Goal: Task Accomplishment & Management: Manage account settings

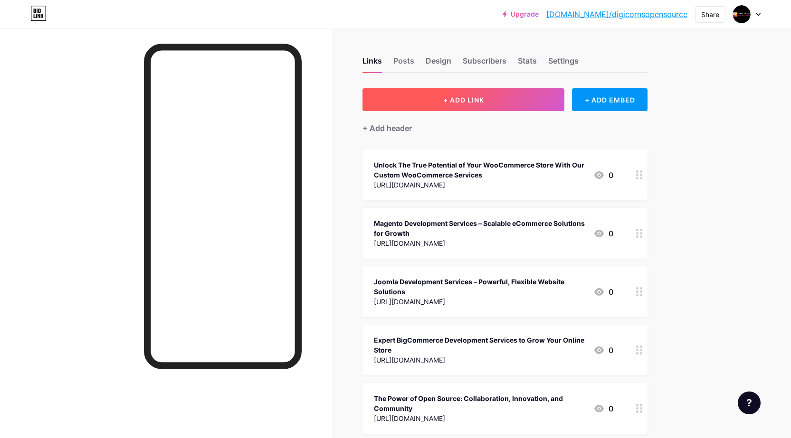
click at [462, 97] on span "+ ADD LINK" at bounding box center [463, 100] width 41 height 8
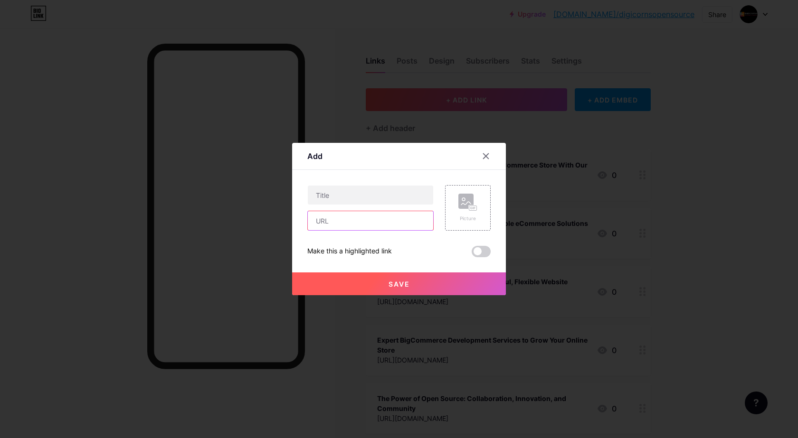
click at [332, 219] on input "text" at bounding box center [370, 220] width 125 height 19
paste input "[URL][DOMAIN_NAME]"
type input "[URL][DOMAIN_NAME]"
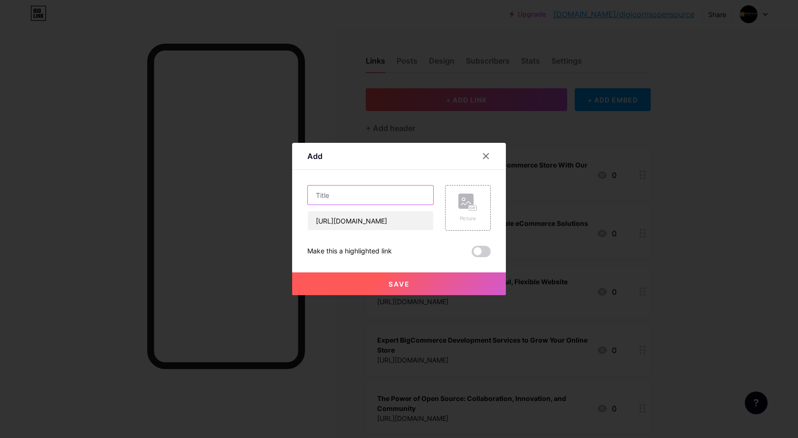
click at [344, 192] on input "text" at bounding box center [370, 195] width 125 height 19
paste input "Custom Joomla Development Solutions"
type input "Custom Joomla Development Solutions"
click at [425, 277] on button "Save" at bounding box center [399, 284] width 214 height 23
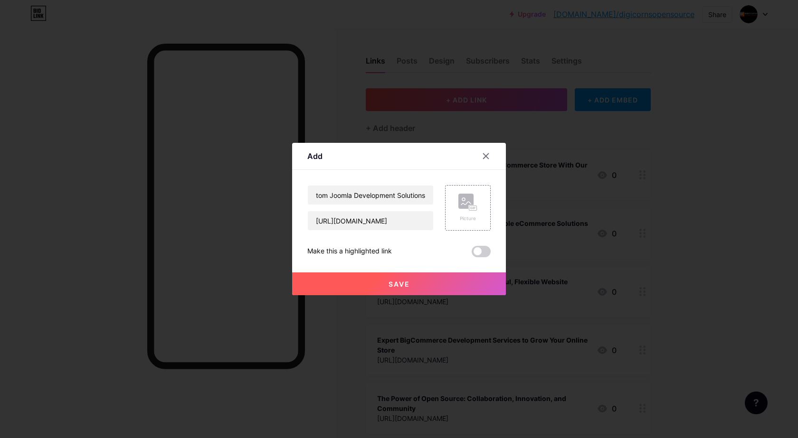
scroll to position [0, 0]
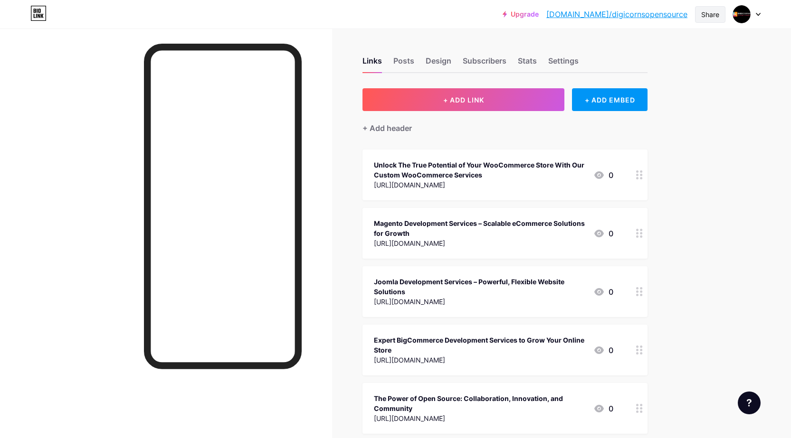
click at [702, 17] on div "Share" at bounding box center [710, 15] width 18 height 10
click at [633, 48] on div "Copy link" at bounding box center [631, 48] width 35 height 11
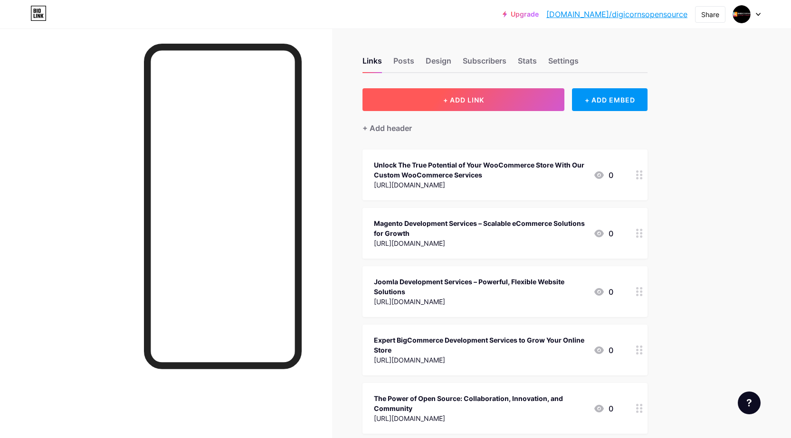
click at [503, 91] on button "+ ADD LINK" at bounding box center [463, 99] width 202 height 23
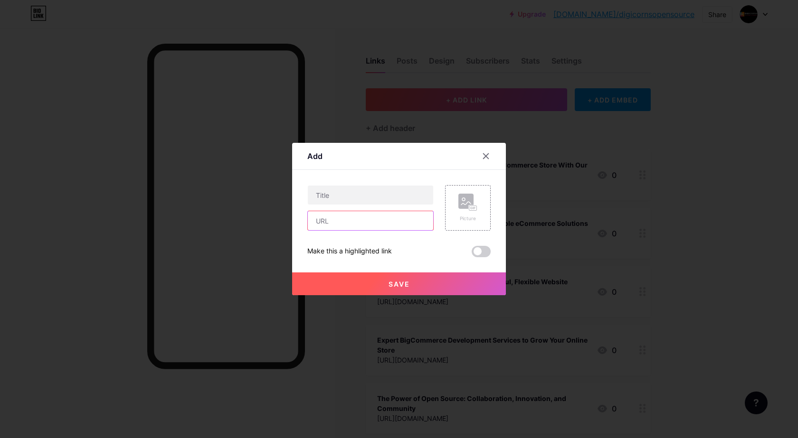
click at [359, 215] on input "text" at bounding box center [370, 220] width 125 height 19
paste input "[URL][DOMAIN_NAME]"
type input "[URL][DOMAIN_NAME]"
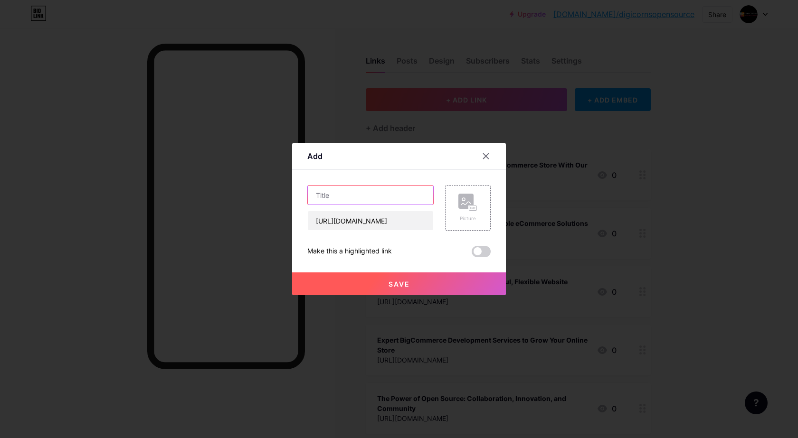
click at [342, 190] on input "text" at bounding box center [370, 195] width 125 height 19
paste input "Magento Development Services | Custom eCommerce Solutions"
type input "Magento Development Services | Custom eCommerce Solutions"
click at [408, 293] on button "Save" at bounding box center [399, 284] width 214 height 23
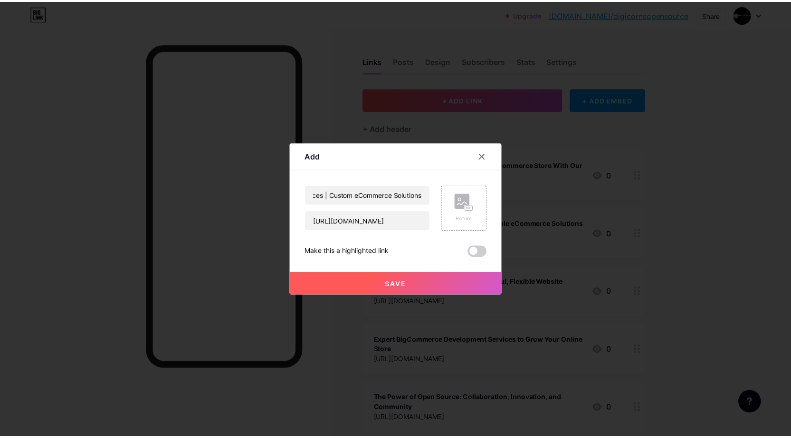
scroll to position [0, 0]
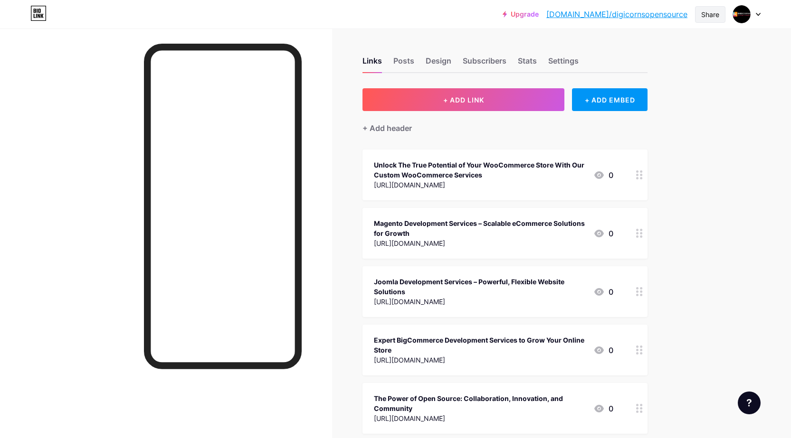
click at [707, 16] on div "Share" at bounding box center [710, 15] width 18 height 10
click at [638, 52] on div "Copy link" at bounding box center [631, 48] width 35 height 11
